Goal: Transaction & Acquisition: Purchase product/service

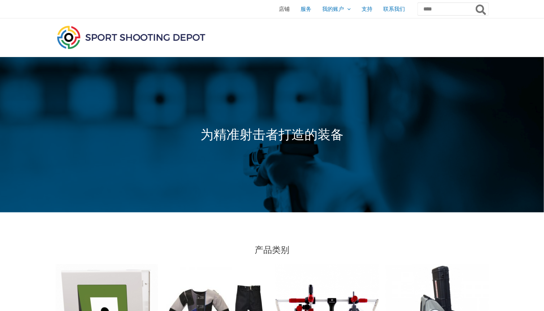
click at [279, 6] on font "店铺" at bounding box center [284, 9] width 11 height 6
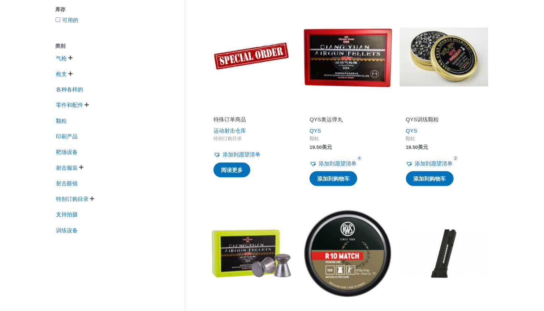
scroll to position [144, 0]
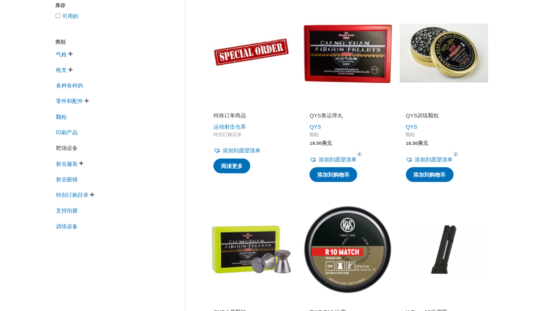
click at [68, 151] on font "靶场设备" at bounding box center [67, 148] width 22 height 6
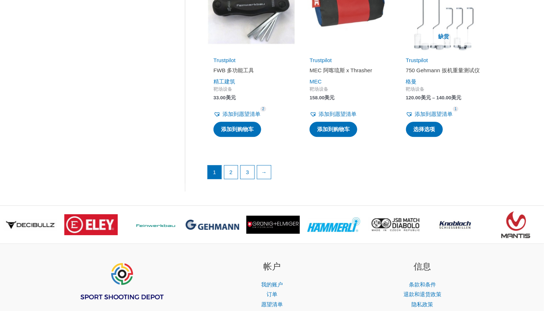
scroll to position [1011, 0]
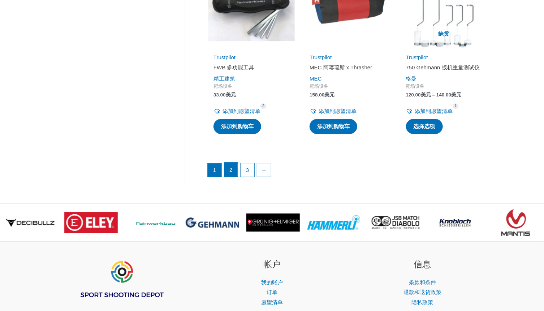
click at [231, 173] on font "2" at bounding box center [230, 169] width 3 height 6
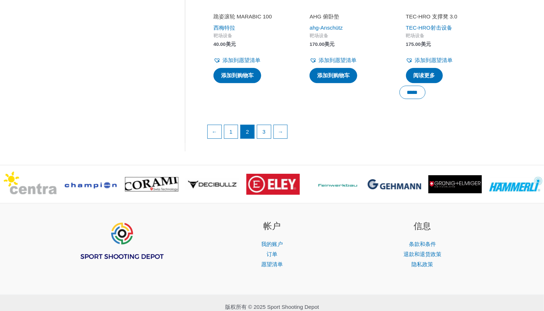
scroll to position [1083, 0]
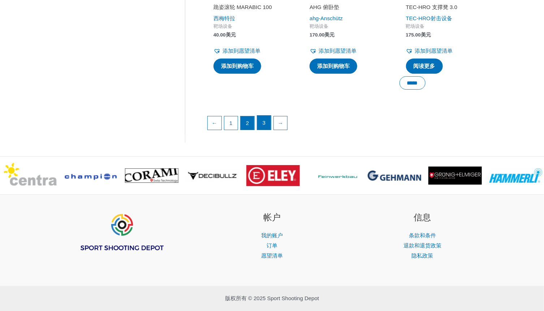
click at [265, 119] on link "3" at bounding box center [264, 123] width 14 height 14
